Goal: Find specific page/section: Find specific page/section

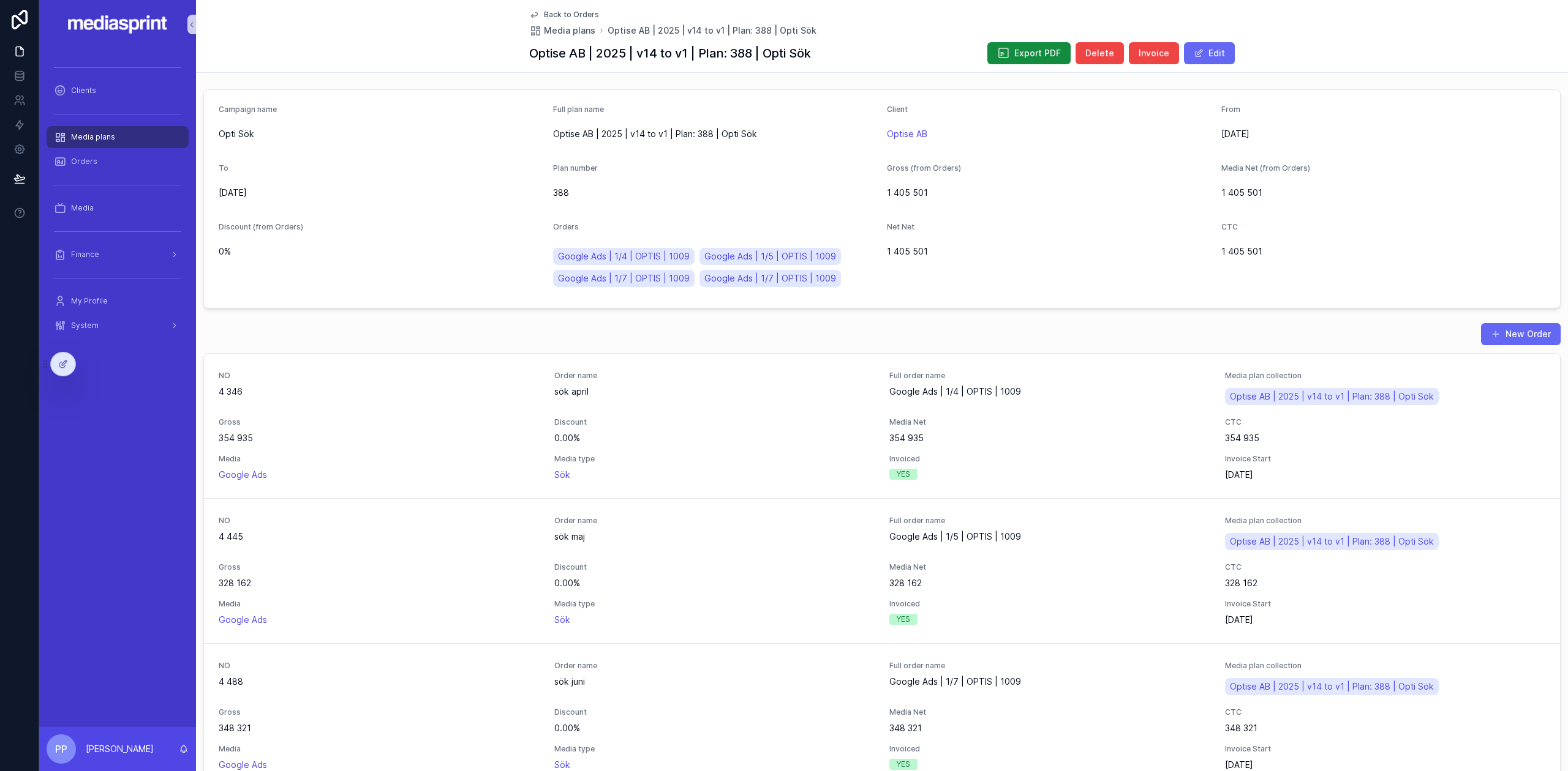
drag, startPoint x: 99, startPoint y: 135, endPoint x: 161, endPoint y: 137, distance: 62.0
click at [99, 135] on span "Media plans" at bounding box center [93, 137] width 44 height 10
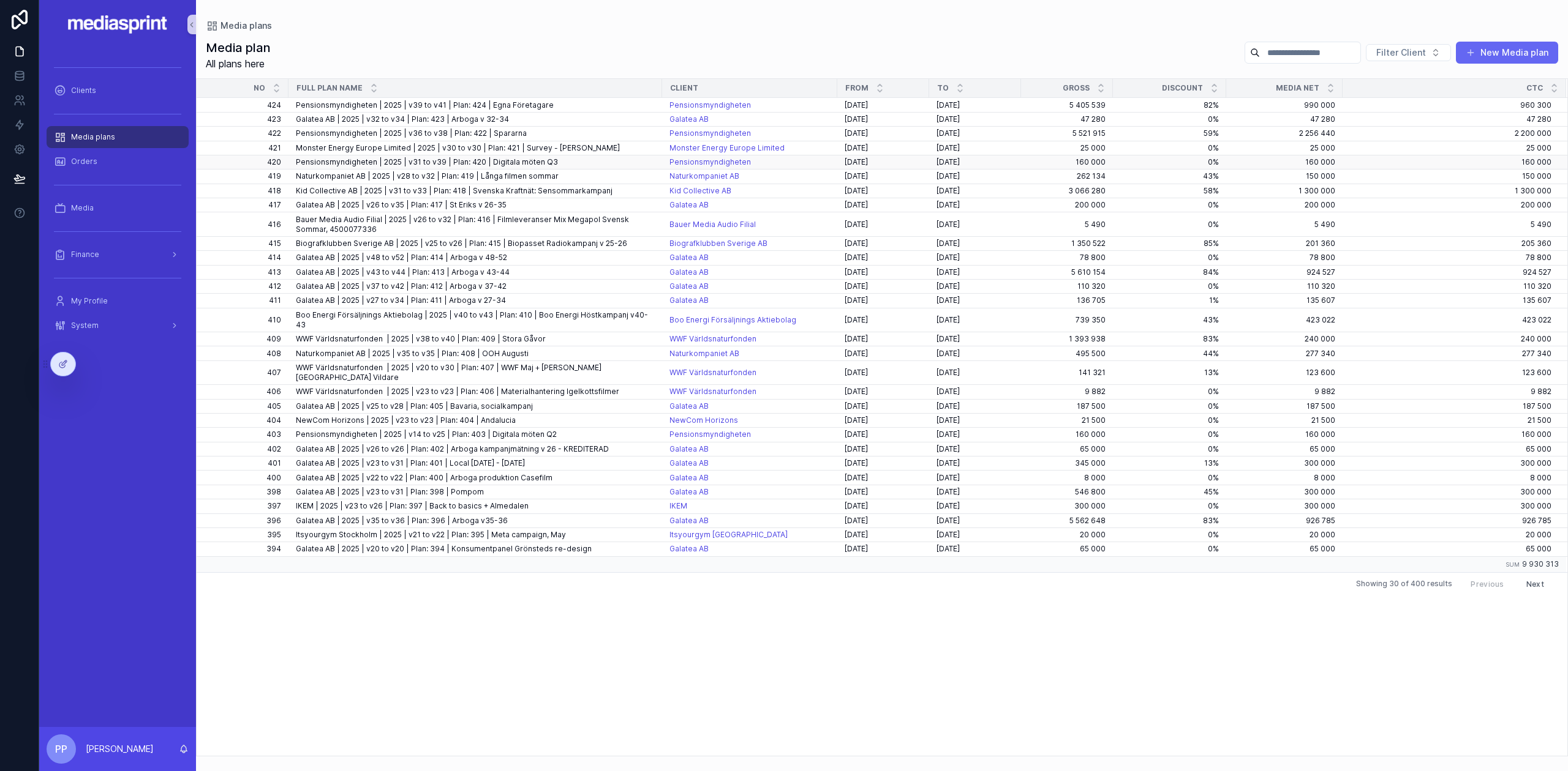
click at [516, 159] on span "Pensionsmyndigheten | 2025 | v31 to v39 | Plan: 420 | Digitala möten Q3" at bounding box center [427, 162] width 262 height 10
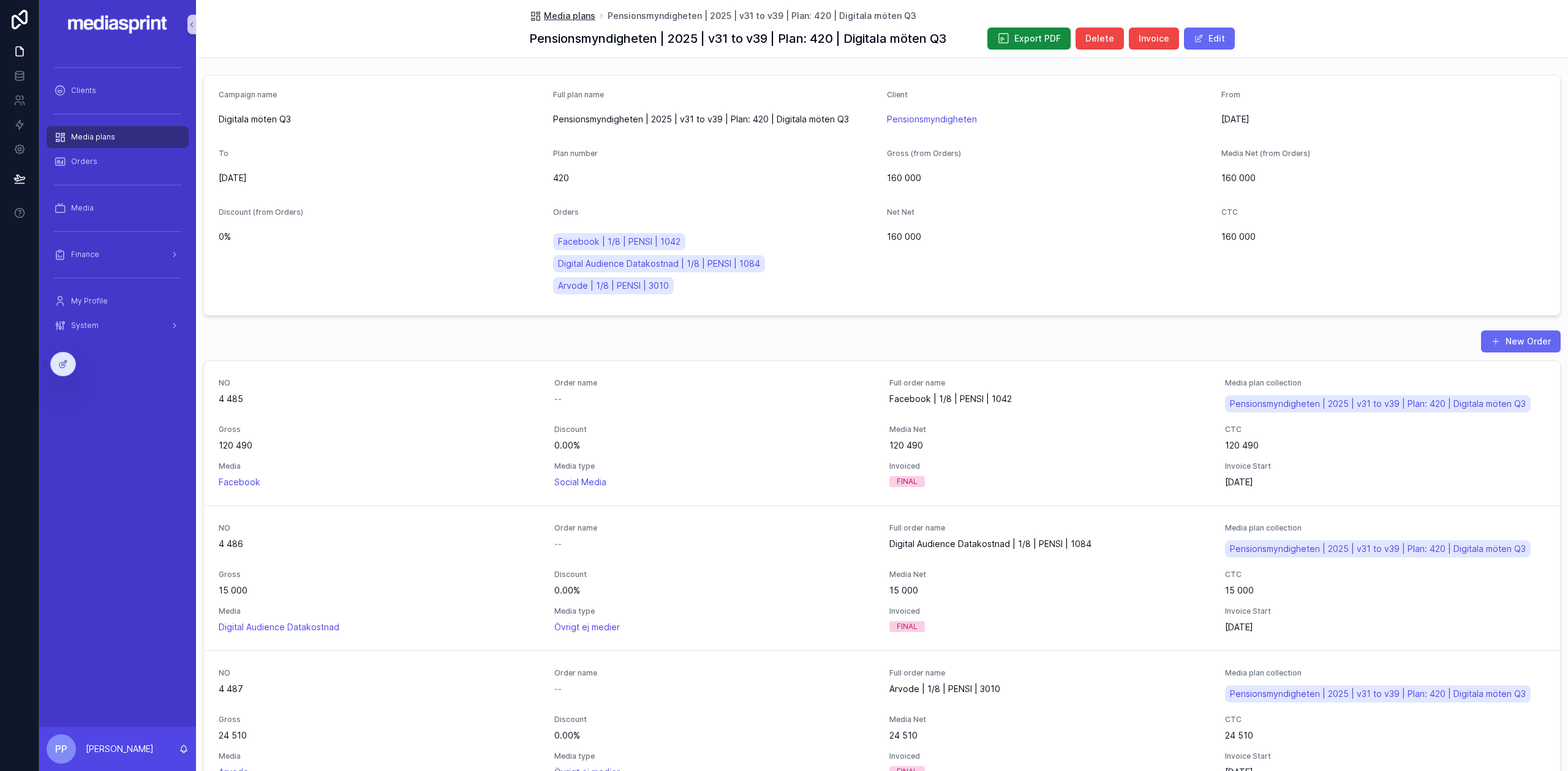
click at [544, 14] on span "Media plans" at bounding box center [569, 16] width 52 height 12
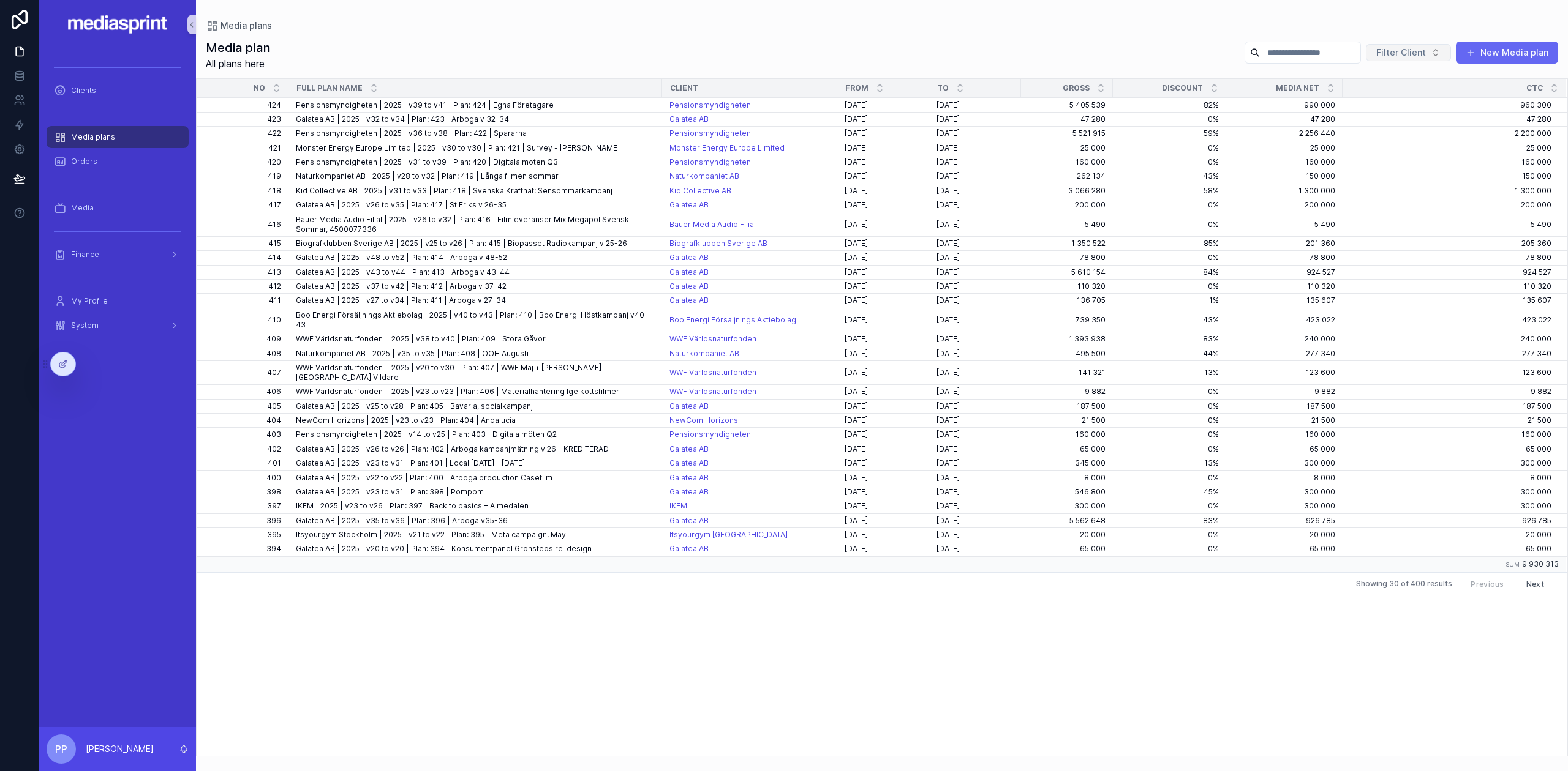
click at [1389, 52] on span "Filter Client" at bounding box center [1401, 52] width 49 height 12
type input "***"
click at [1386, 103] on span "Pensionsmyndigheten" at bounding box center [1388, 99] width 90 height 12
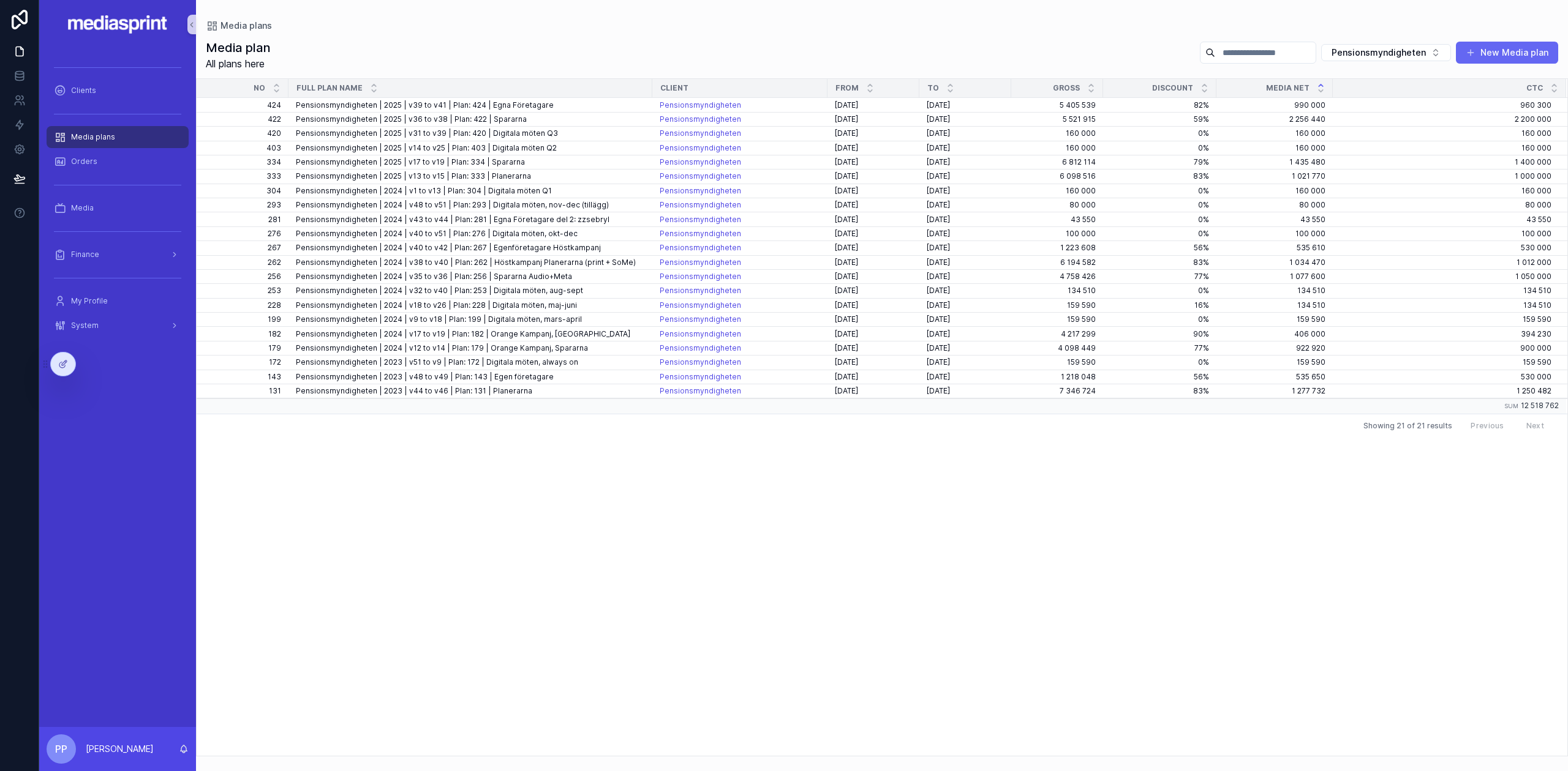
click at [1319, 84] on icon "scrollable content" at bounding box center [1320, 85] width 8 height 8
click at [505, 216] on span "Pensionsmyndigheten | 2025 | v14 to v25 | Plan: 403 | Digitala möten Q2" at bounding box center [426, 219] width 261 height 10
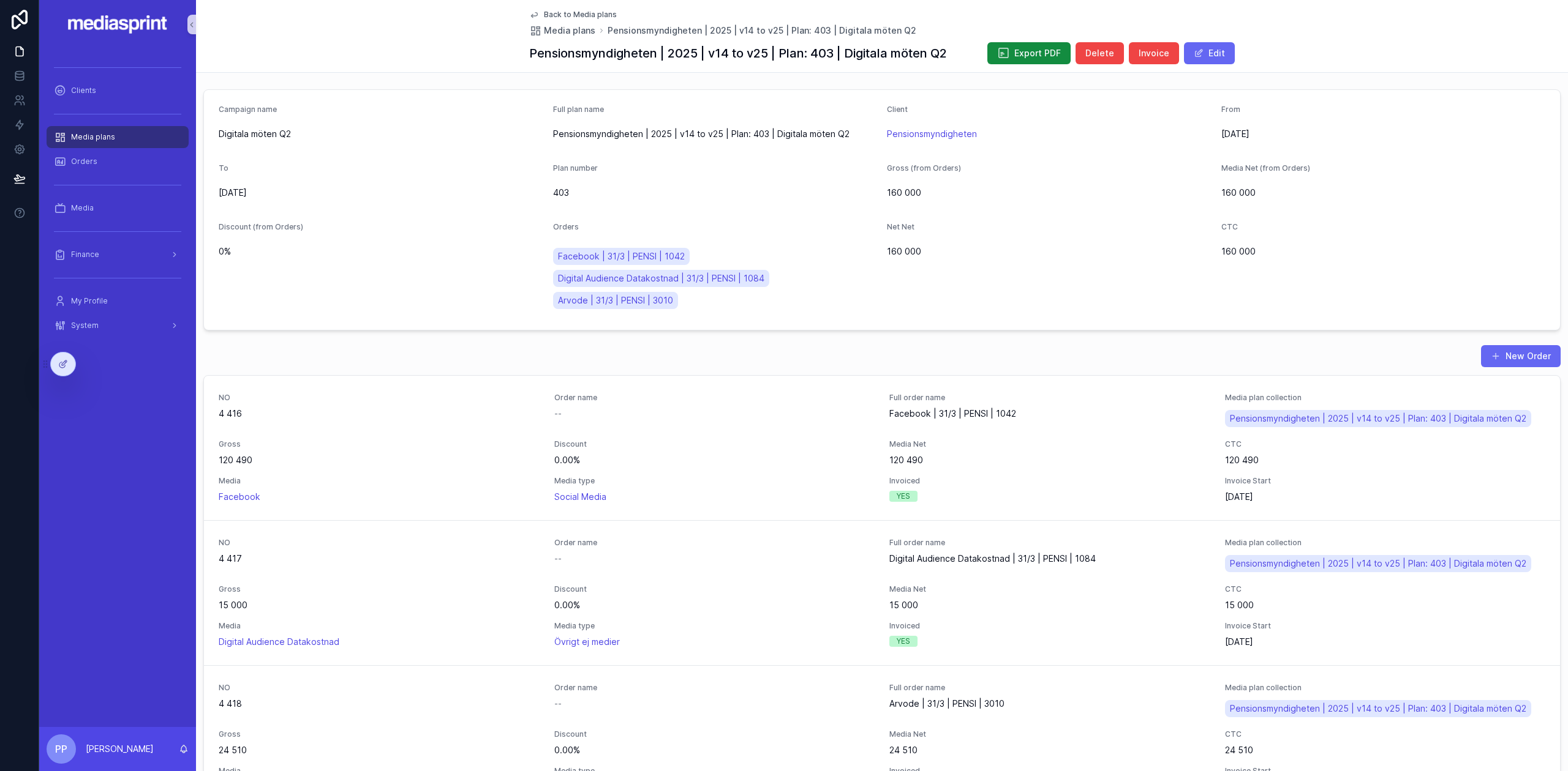
drag, startPoint x: 100, startPoint y: 136, endPoint x: 136, endPoint y: 146, distance: 37.4
click at [100, 135] on span "Media plans" at bounding box center [93, 137] width 44 height 10
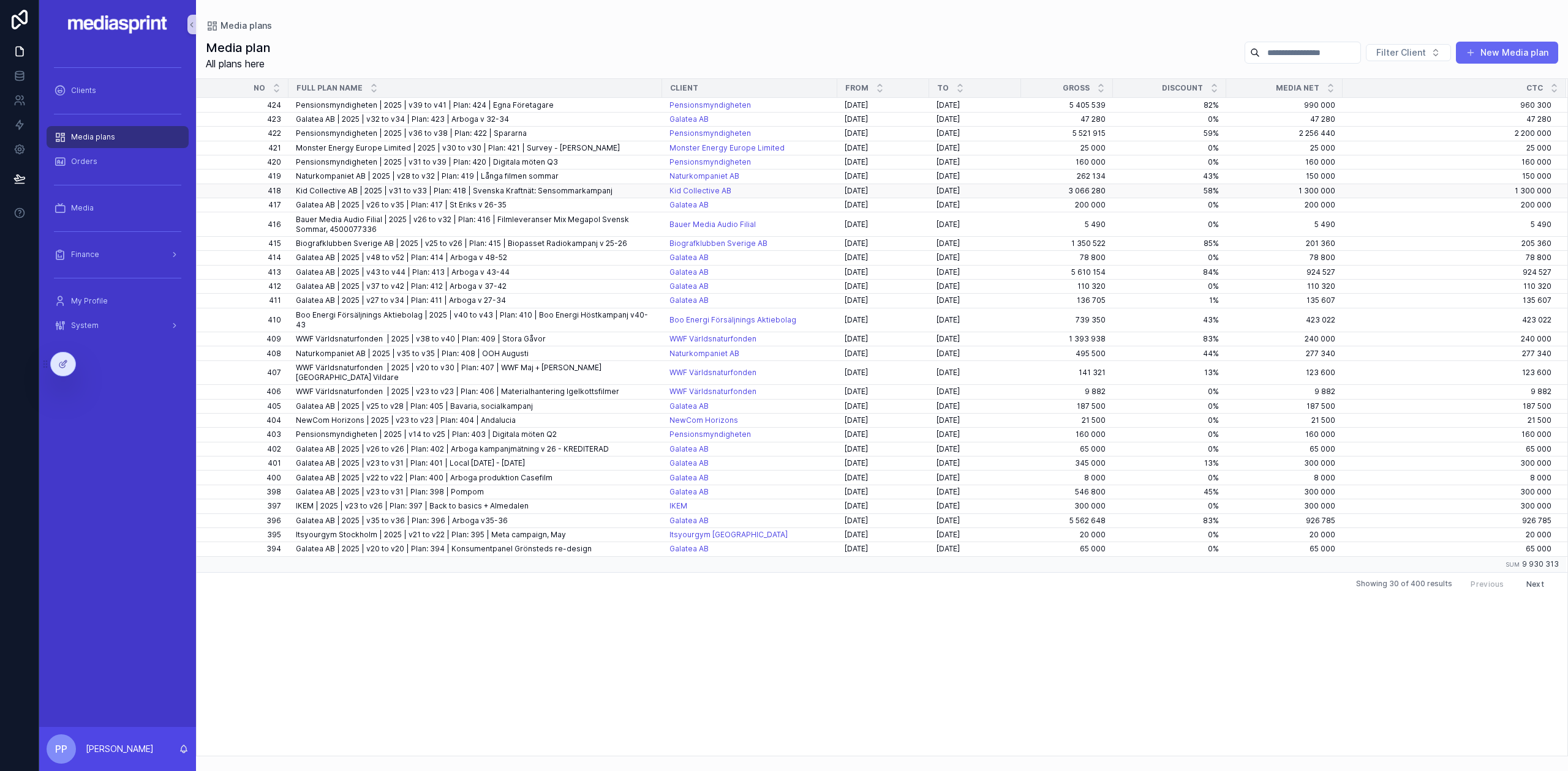
click at [496, 189] on span "Kid Collective AB | 2025 | v31 to v33 | Plan: 418 | Svenska Kraftnät: Sensommar…" at bounding box center [454, 191] width 317 height 10
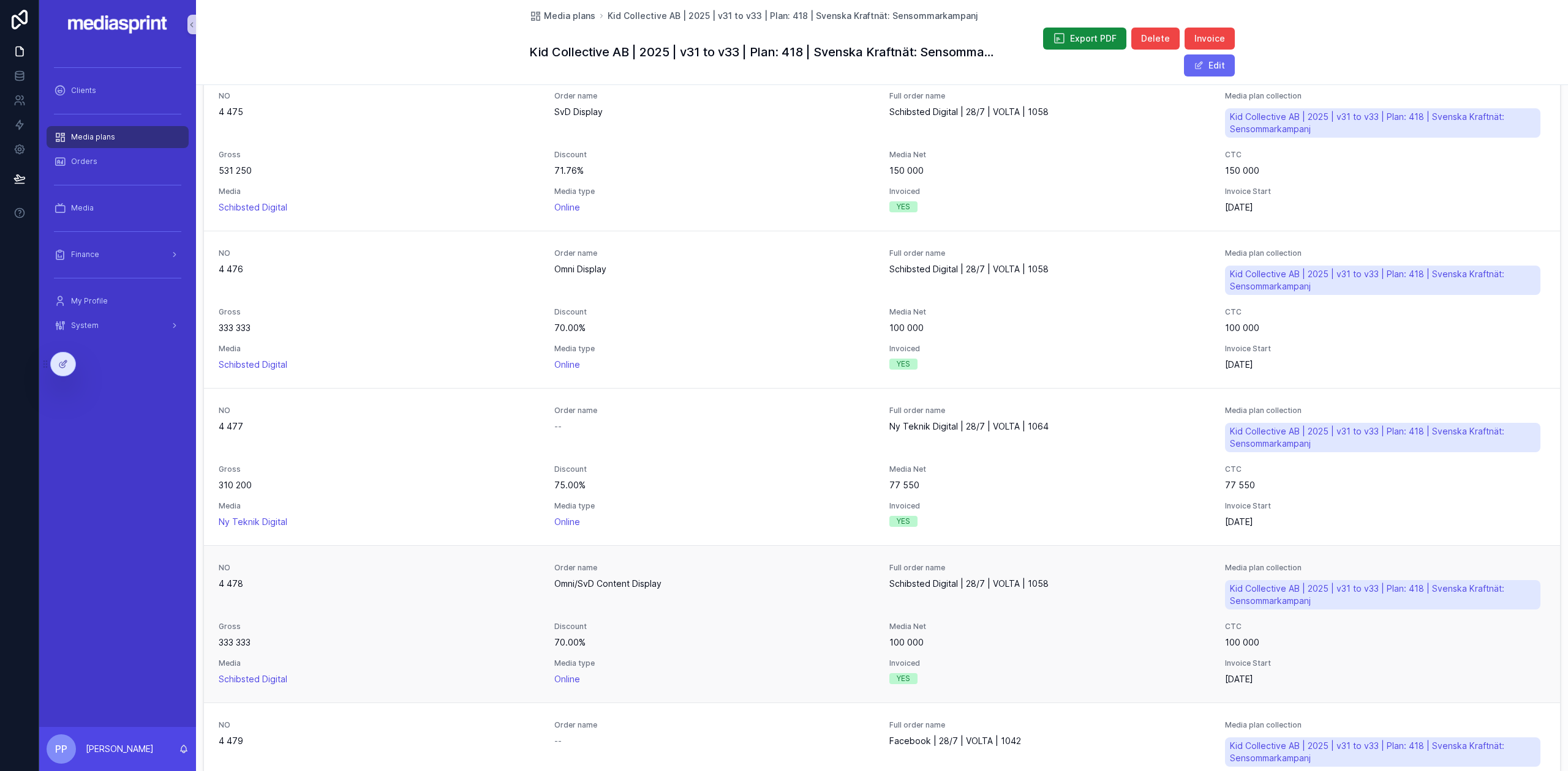
scroll to position [653, 0]
